Goal: Check status

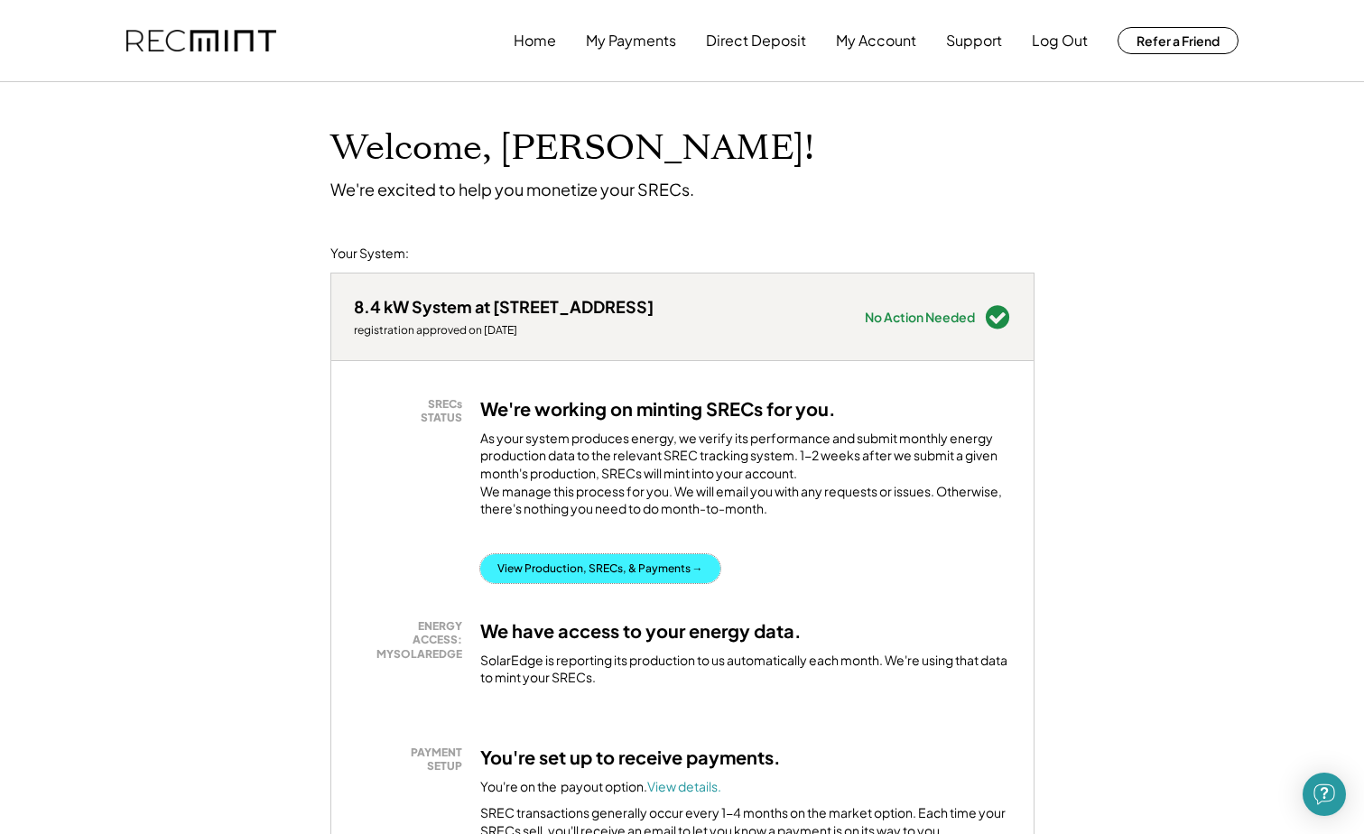
click at [642, 583] on button "View Production, SRECs, & Payments →" at bounding box center [600, 568] width 240 height 29
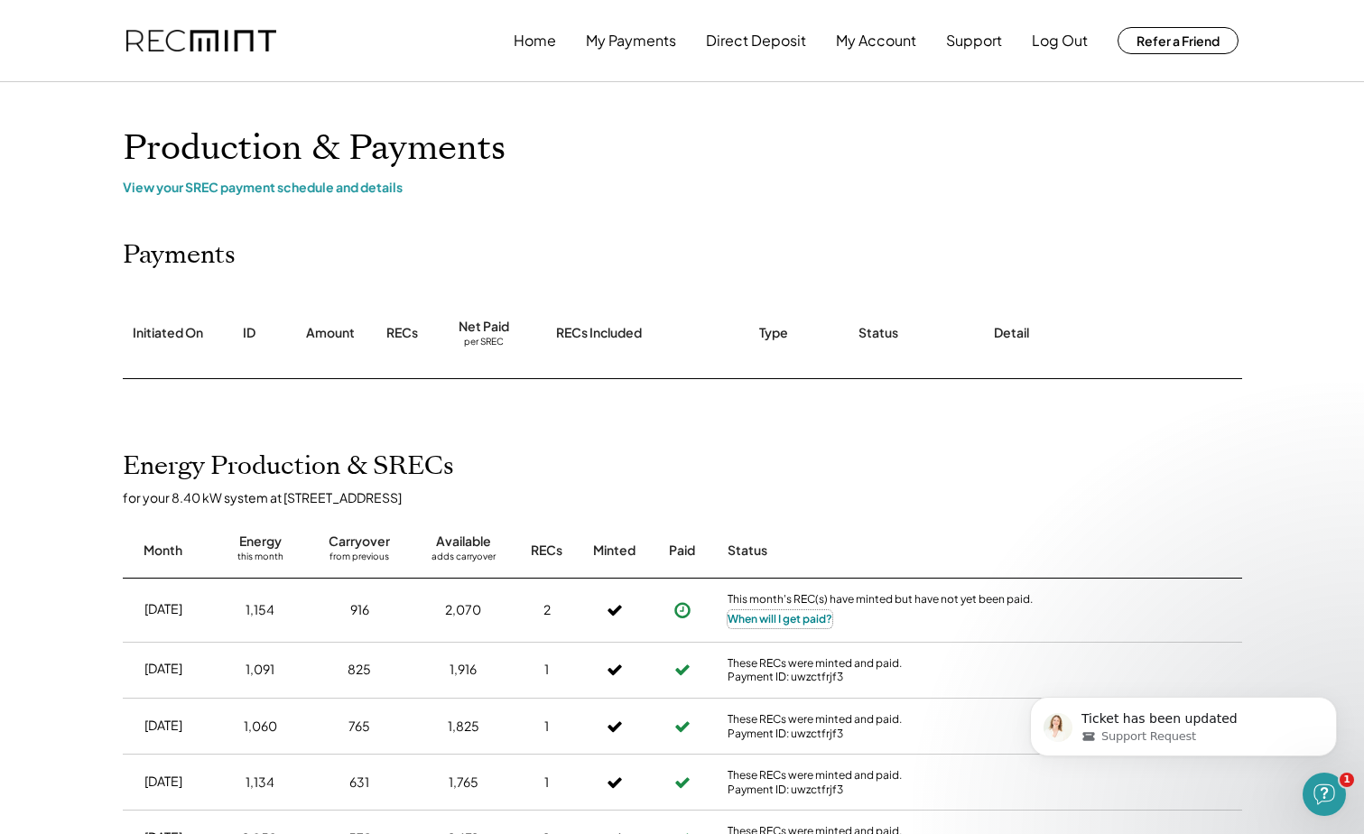
click at [798, 621] on button "When will I get paid?" at bounding box center [780, 619] width 105 height 18
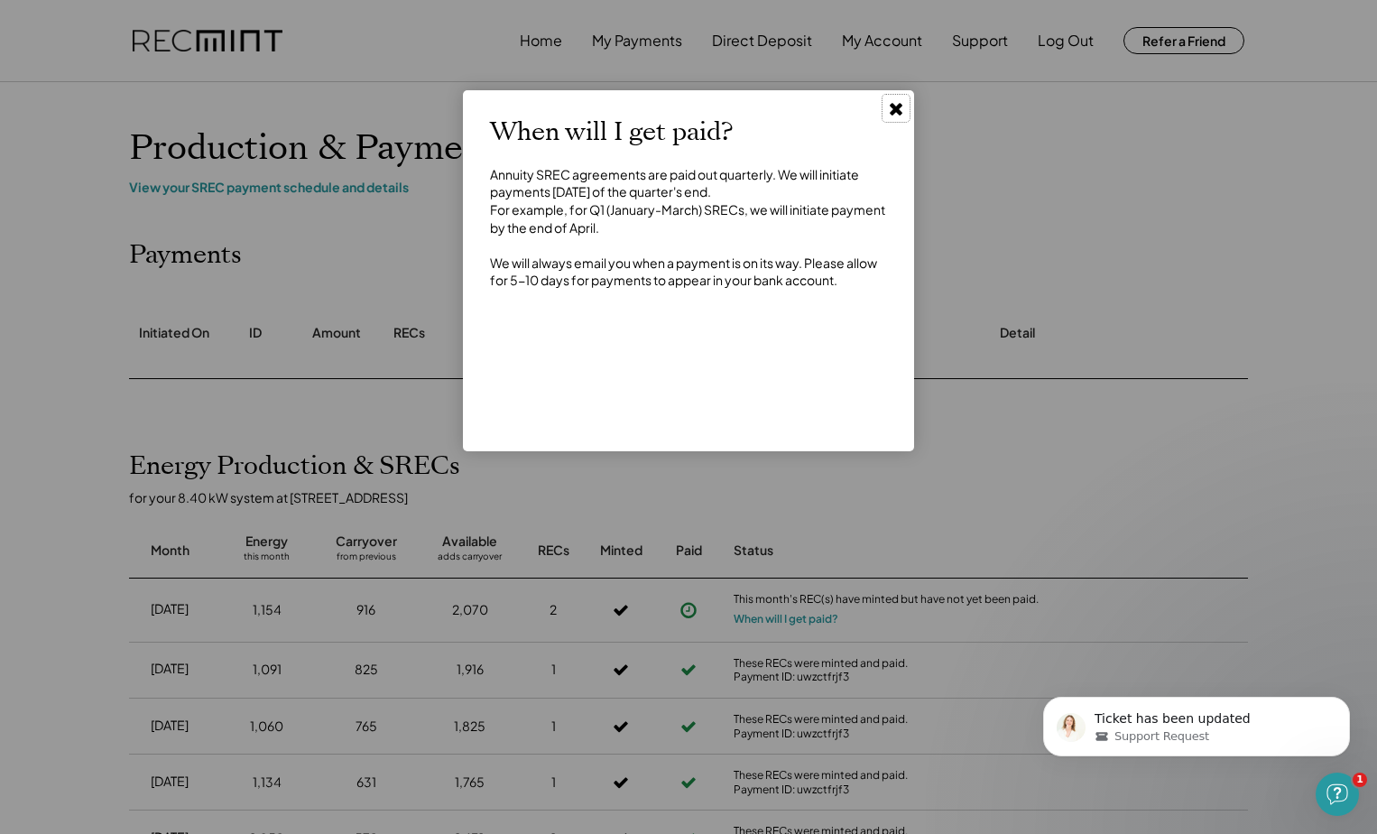
click at [896, 106] on icon at bounding box center [896, 108] width 18 height 18
